Goal: Navigation & Orientation: Go to known website

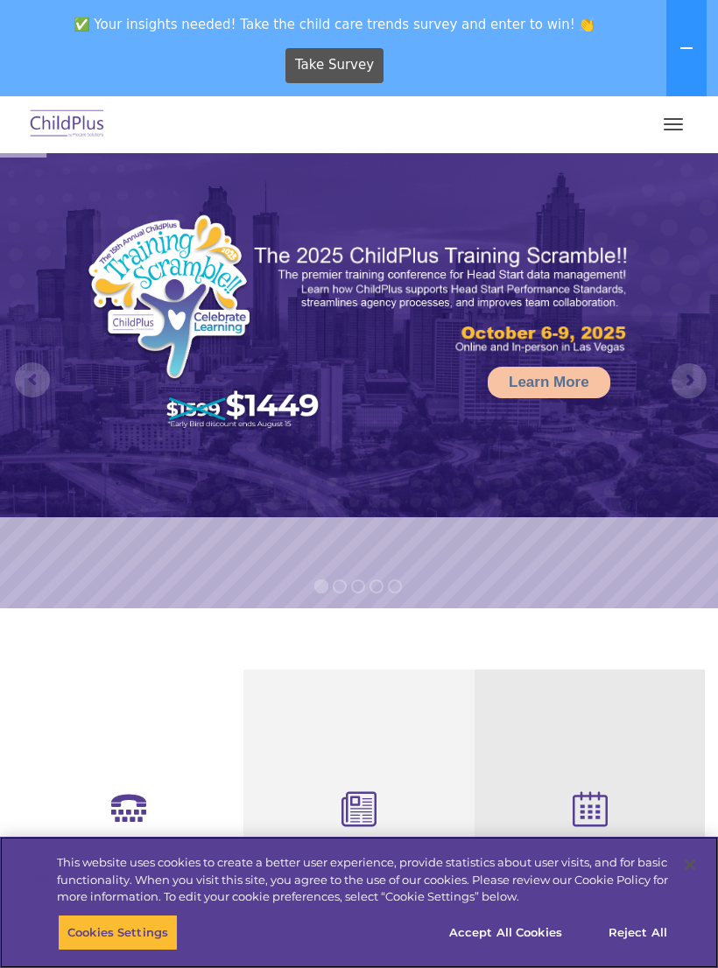
select select "MEDIUM"
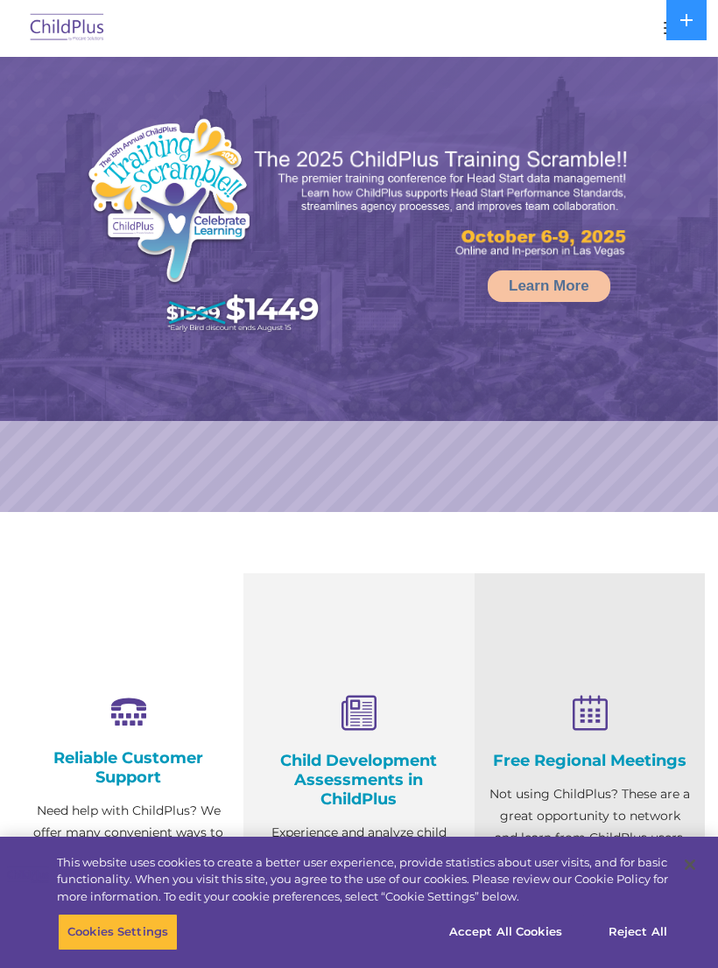
select select "MEDIUM"
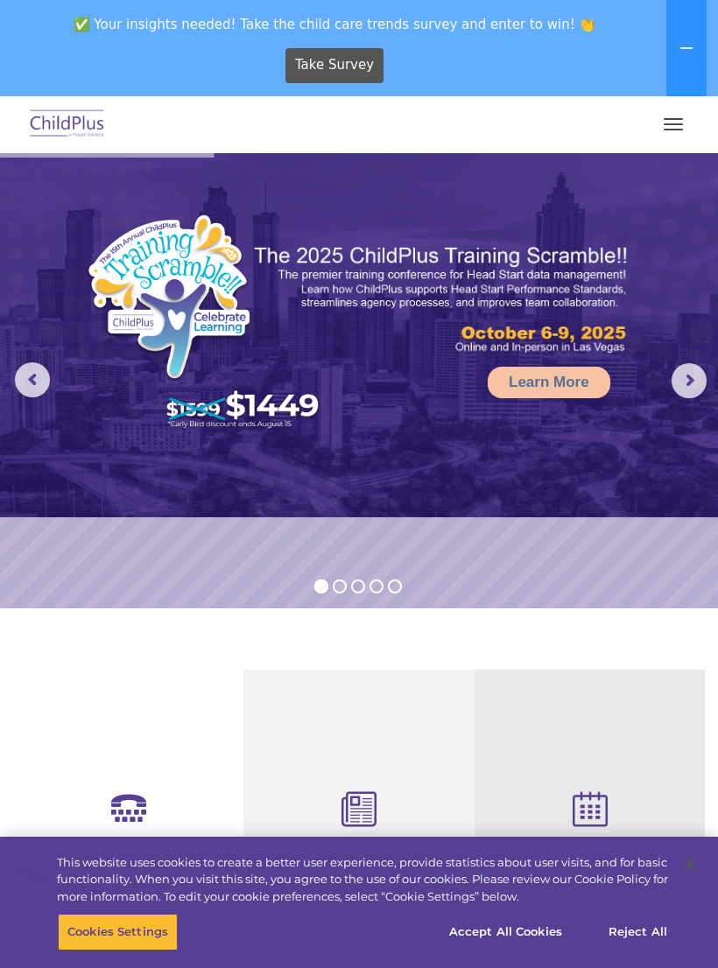
click at [84, 119] on img at bounding box center [67, 124] width 82 height 41
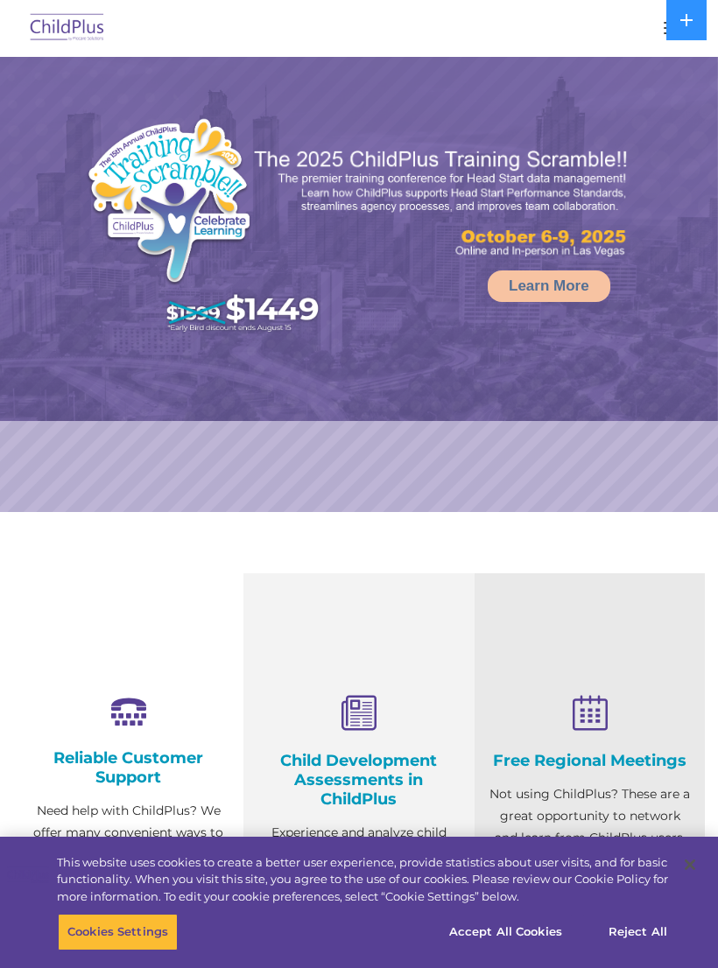
select select "MEDIUM"
